Goal: Find specific page/section: Find specific page/section

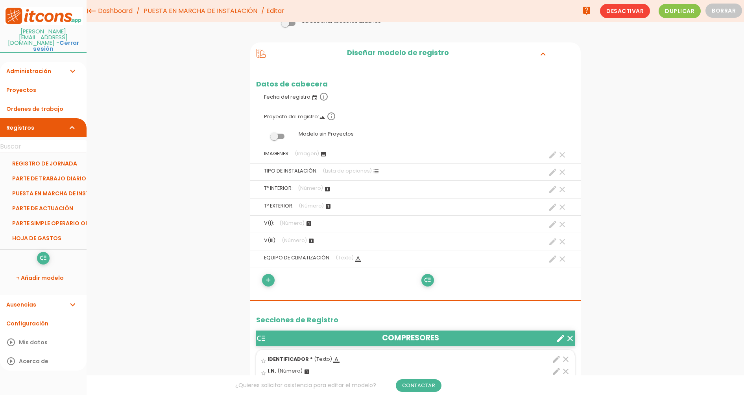
scroll to position [98, 0]
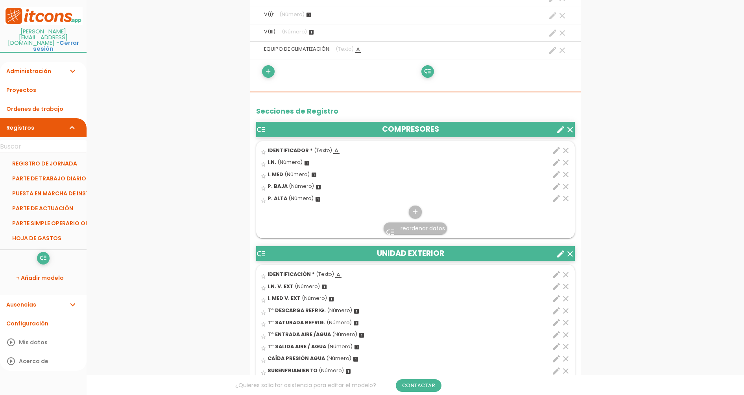
scroll to position [344, 0]
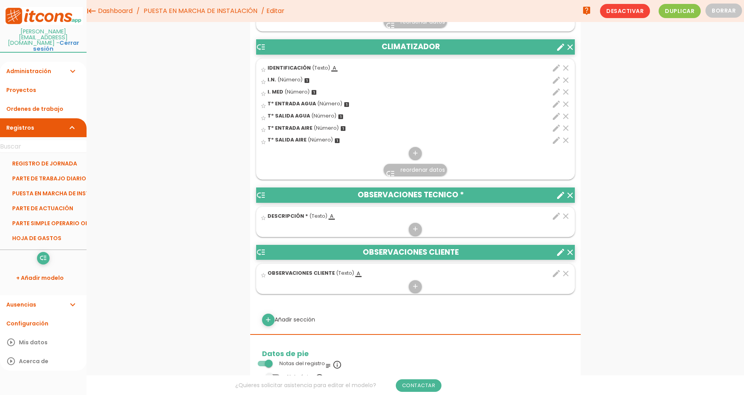
scroll to position [1082, 0]
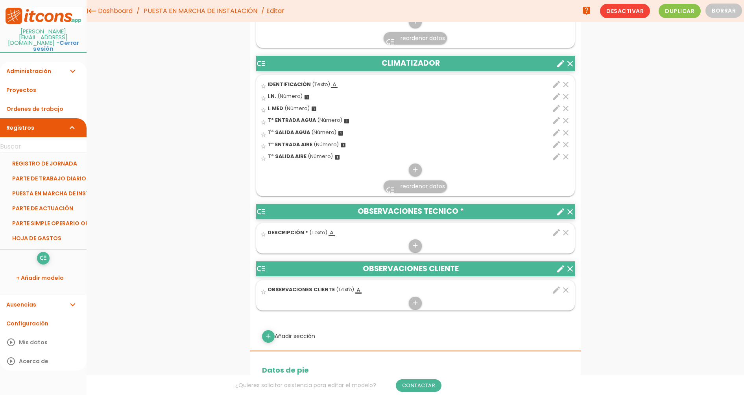
click at [47, 156] on link "REGISTRO DE JORNADA" at bounding box center [43, 163] width 87 height 15
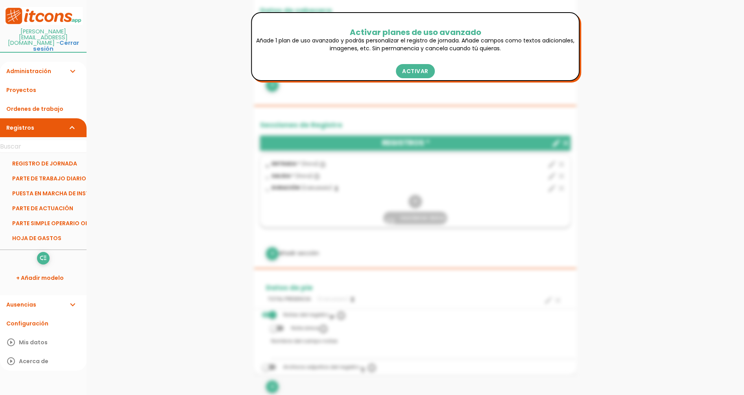
scroll to position [98, 0]
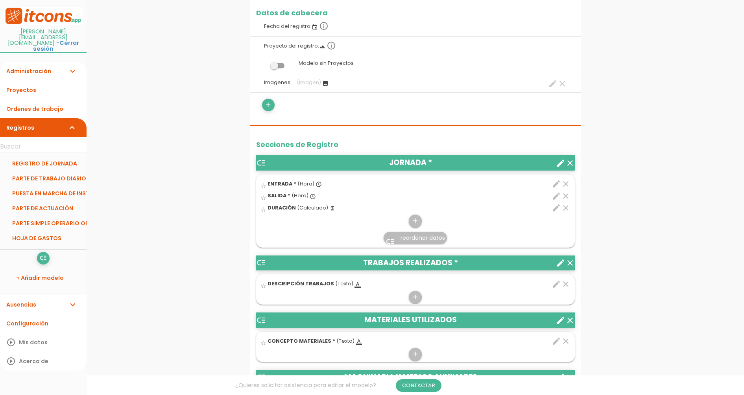
scroll to position [197, 0]
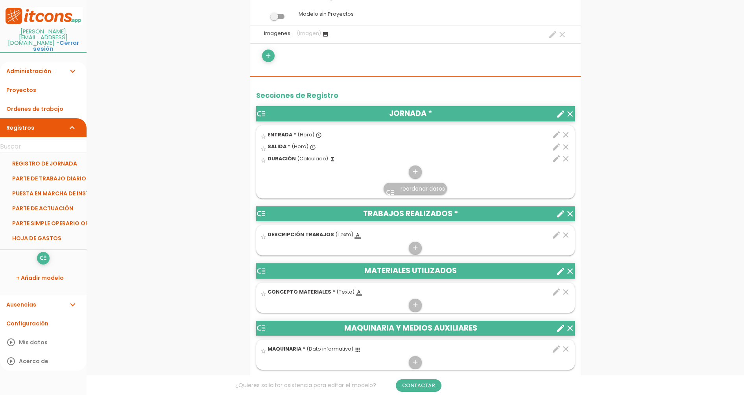
click at [149, 170] on div "menu keyboard_tab Dashboard PARTE DE TRABAJO DIARIO Editar" at bounding box center [416, 360] width 658 height 1114
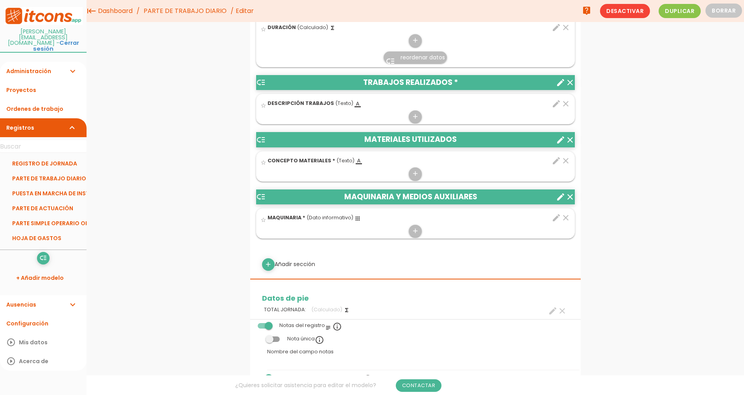
scroll to position [295, 0]
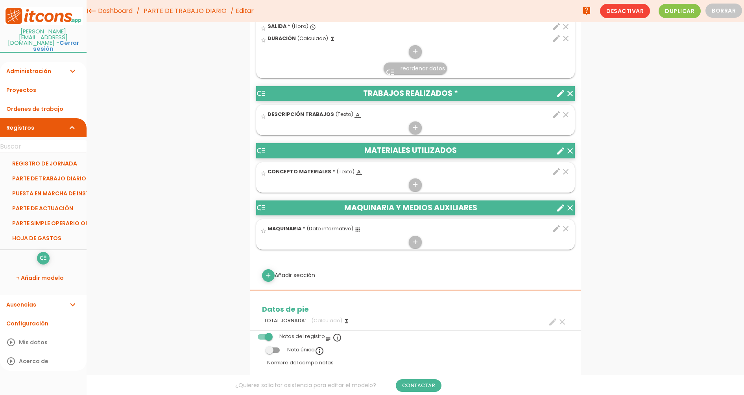
click at [129, 315] on div "menu keyboard_tab Dashboard PARTE DE TRABAJO DIARIO Editar" at bounding box center [416, 251] width 658 height 1092
click at [68, 171] on link "PARTE DE TRABAJO DIARIO" at bounding box center [43, 178] width 87 height 15
